Goal: Task Accomplishment & Management: Manage account settings

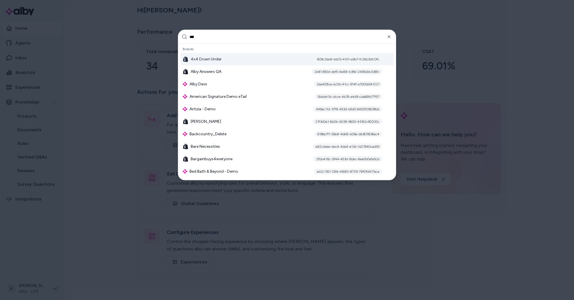
type input "****"
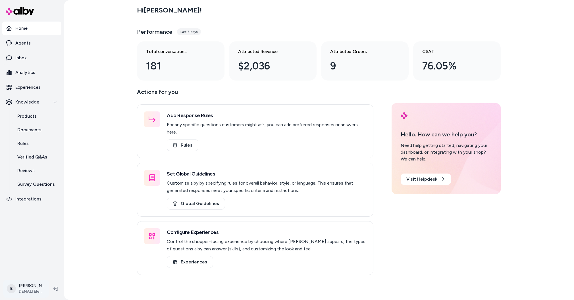
click at [28, 292] on html "Home Agents Inbox Analytics Experiences Knowledge Products Documents Rules Veri…" at bounding box center [287, 150] width 574 height 300
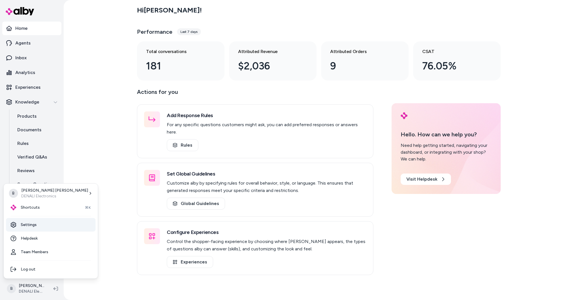
click at [35, 226] on link "Settings" at bounding box center [50, 225] width 89 height 14
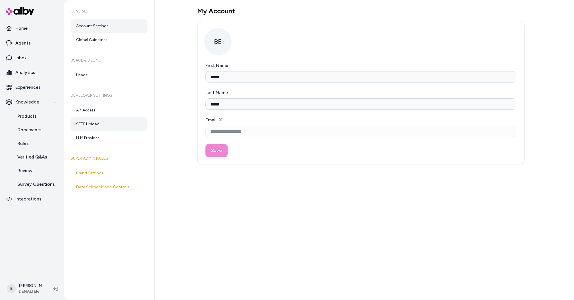
click at [87, 123] on link "SFTP Upload" at bounding box center [108, 125] width 77 height 14
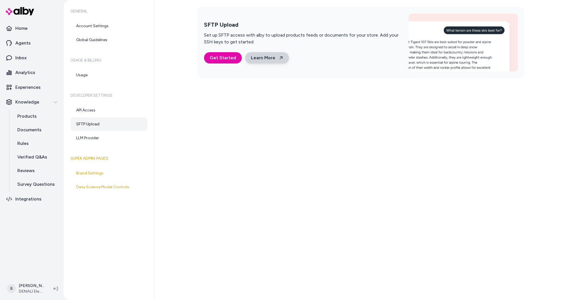
click at [269, 59] on link "Learn More" at bounding box center [267, 57] width 44 height 11
click at [213, 59] on span "Get Started" at bounding box center [223, 58] width 26 height 7
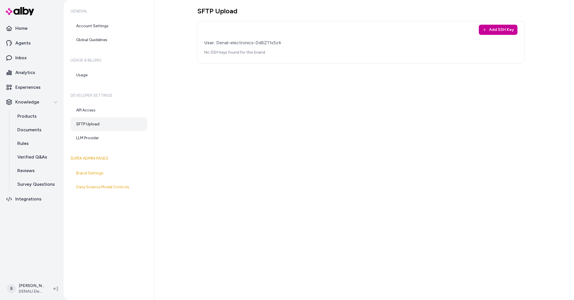
click at [488, 28] on button "Add SSH Key" at bounding box center [498, 30] width 39 height 10
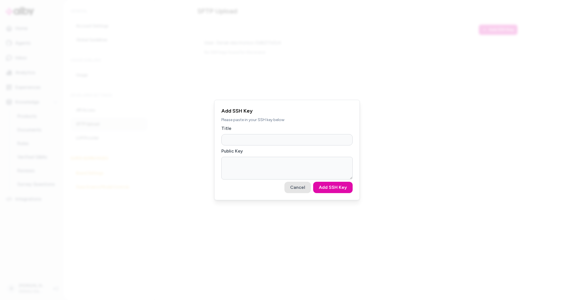
click at [298, 190] on button "Cancel" at bounding box center [297, 187] width 26 height 11
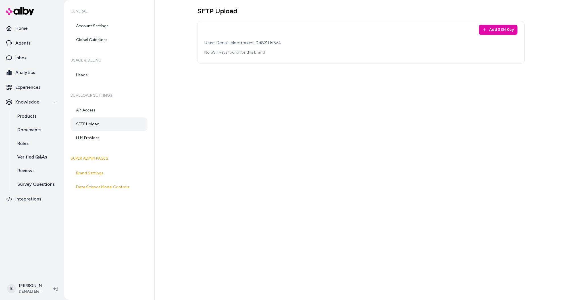
click at [241, 106] on div "SFTP Upload Add SSH Key User: Denali-electronics-Dd8Z11s5z4 No SSH keys found f…" at bounding box center [363, 150] width 419 height 300
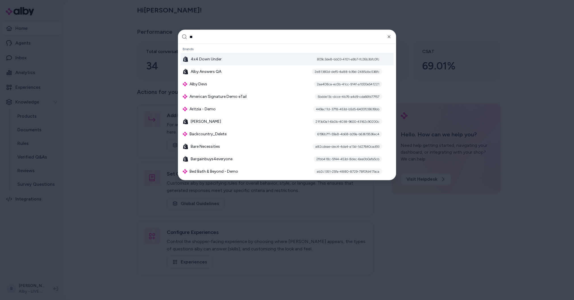
type input "***"
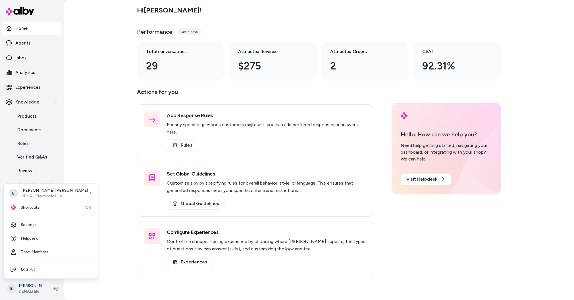
click at [32, 290] on html "Home Agents Inbox Analytics Experiences Knowledge Products Documents Rules Veri…" at bounding box center [287, 150] width 574 height 300
click at [31, 227] on link "Settings" at bounding box center [50, 225] width 89 height 14
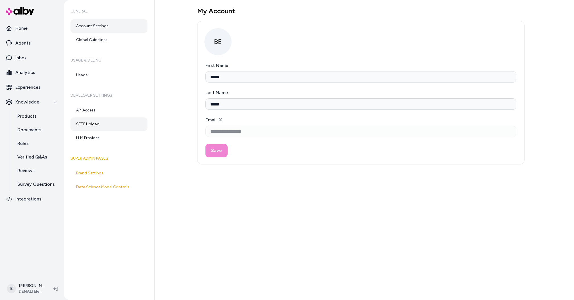
click at [89, 126] on link "SFTP Upload" at bounding box center [108, 125] width 77 height 14
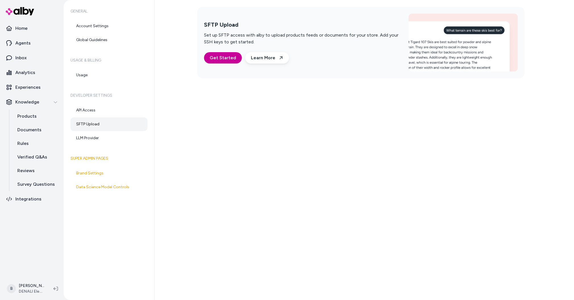
click at [222, 56] on span "Get Started" at bounding box center [223, 58] width 26 height 7
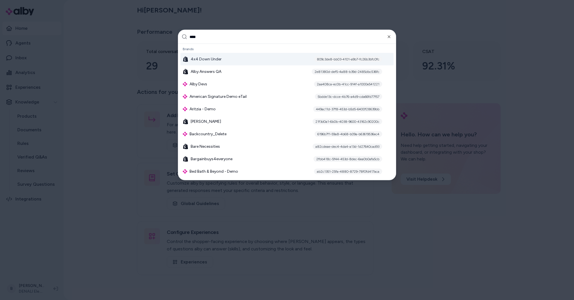
type input "*****"
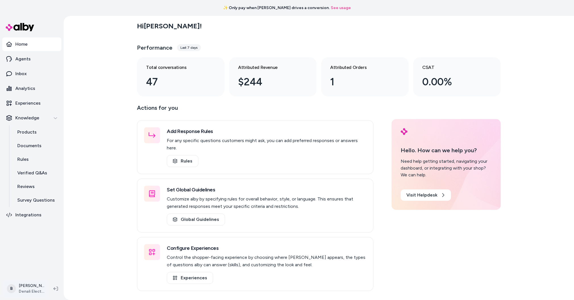
click at [29, 289] on html "✨ Only pay when alby drives a conversion. See usage Home Agents Inbox Analytics…" at bounding box center [287, 150] width 574 height 300
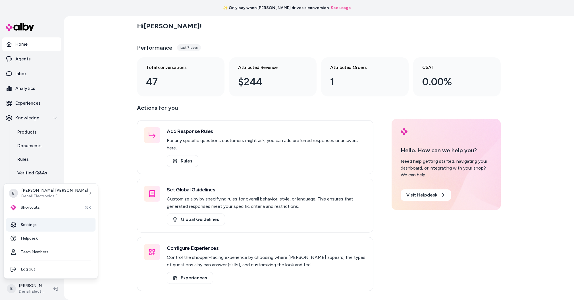
click at [32, 227] on link "Settings" at bounding box center [50, 225] width 89 height 14
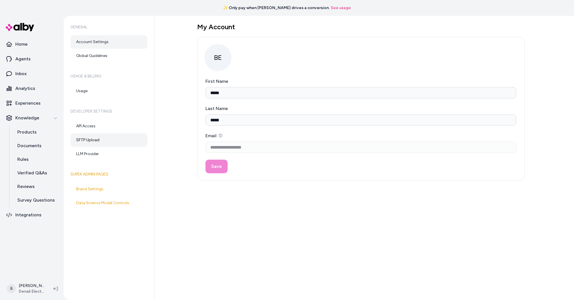
click at [76, 140] on link "SFTP Upload" at bounding box center [108, 140] width 77 height 14
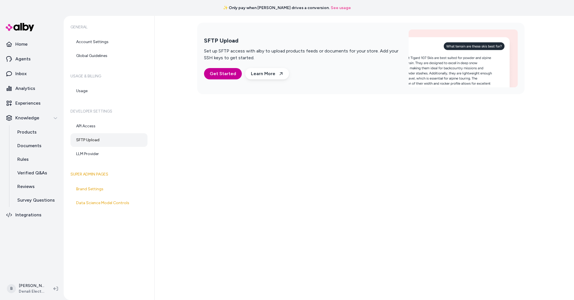
click at [220, 76] on span "Get Started" at bounding box center [223, 73] width 26 height 7
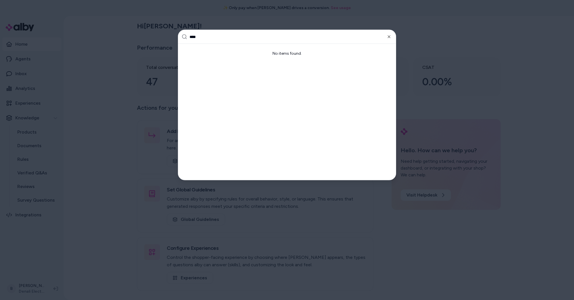
type input "***"
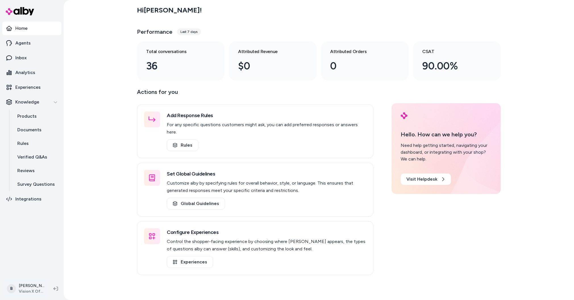
click at [32, 289] on html "Home Agents Inbox Analytics Experiences Knowledge Products Documents Rules Veri…" at bounding box center [287, 150] width 574 height 300
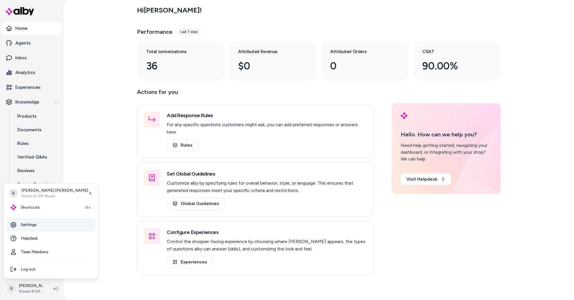
click at [32, 222] on link "Settings" at bounding box center [50, 225] width 89 height 14
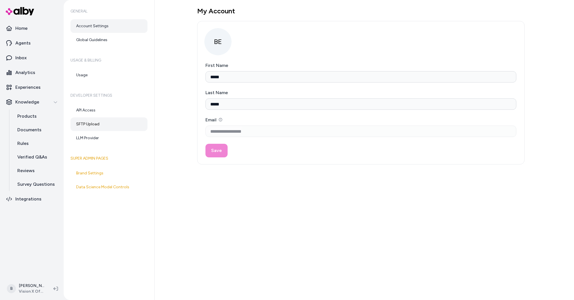
click at [91, 126] on link "SFTP Upload" at bounding box center [108, 125] width 77 height 14
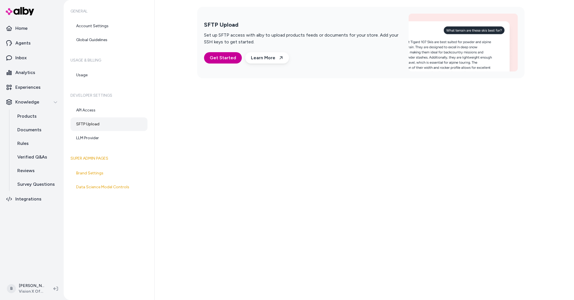
click at [230, 59] on span "Get Started" at bounding box center [223, 58] width 26 height 7
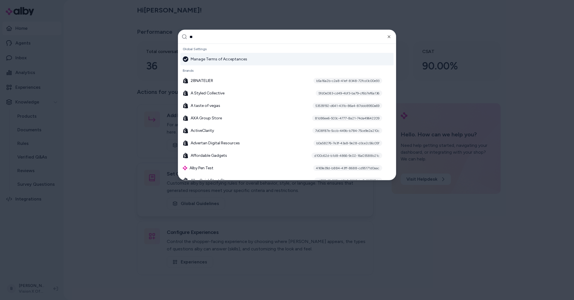
type input "***"
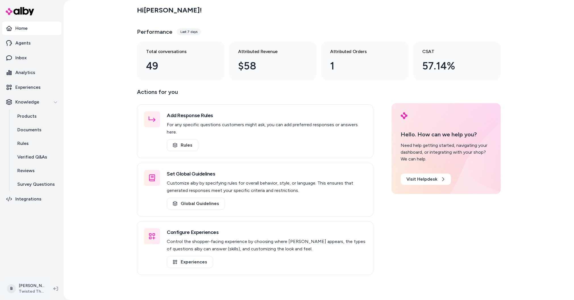
click at [32, 289] on html "Home Agents Inbox Analytics Experiences Knowledge Products Documents Rules Veri…" at bounding box center [287, 150] width 574 height 300
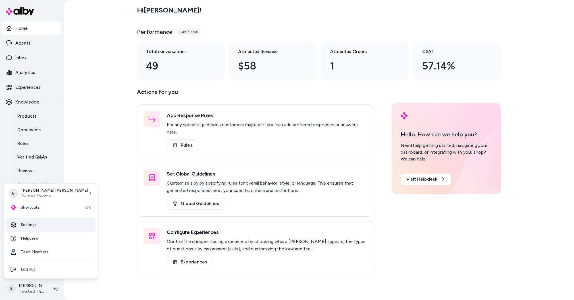
click at [34, 228] on link "Settings" at bounding box center [50, 225] width 89 height 14
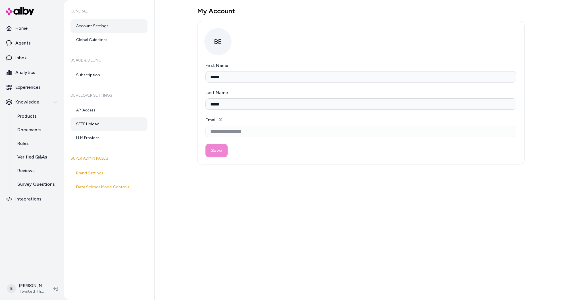
click at [91, 126] on link "SFTP Upload" at bounding box center [108, 125] width 77 height 14
